Goal: Navigation & Orientation: Find specific page/section

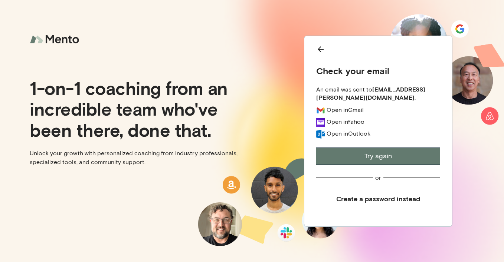
click at [67, 42] on img at bounding box center [56, 40] width 52 height 20
click at [318, 51] on icon "Back" at bounding box center [320, 49] width 9 height 9
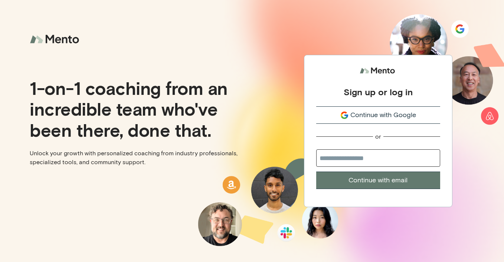
click at [356, 156] on input "email" at bounding box center [378, 158] width 124 height 17
type input "**********"
click at [387, 180] on button "Continue with email" at bounding box center [378, 180] width 124 height 17
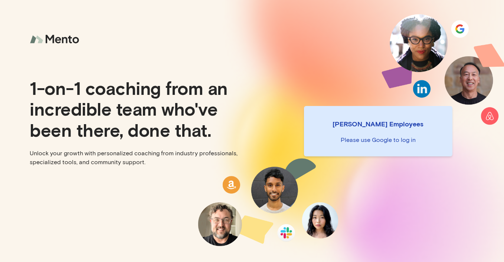
click at [60, 42] on img at bounding box center [56, 40] width 52 height 20
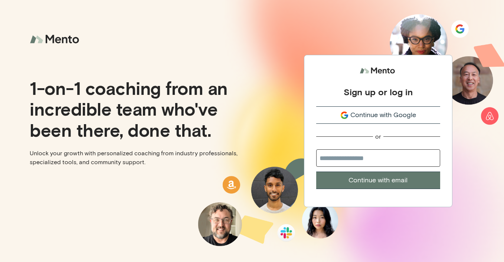
click at [384, 114] on span "Continue with Google" at bounding box center [383, 115] width 66 height 10
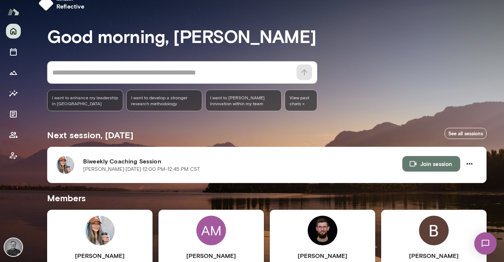
scroll to position [16, 0]
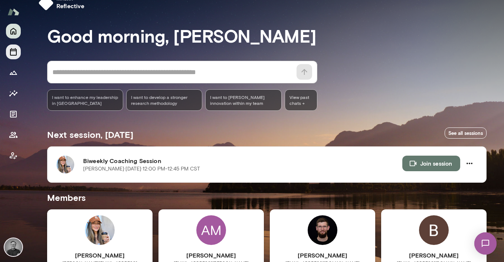
click at [14, 56] on icon "Sessions" at bounding box center [13, 52] width 9 height 9
